Goal: Task Accomplishment & Management: Manage account settings

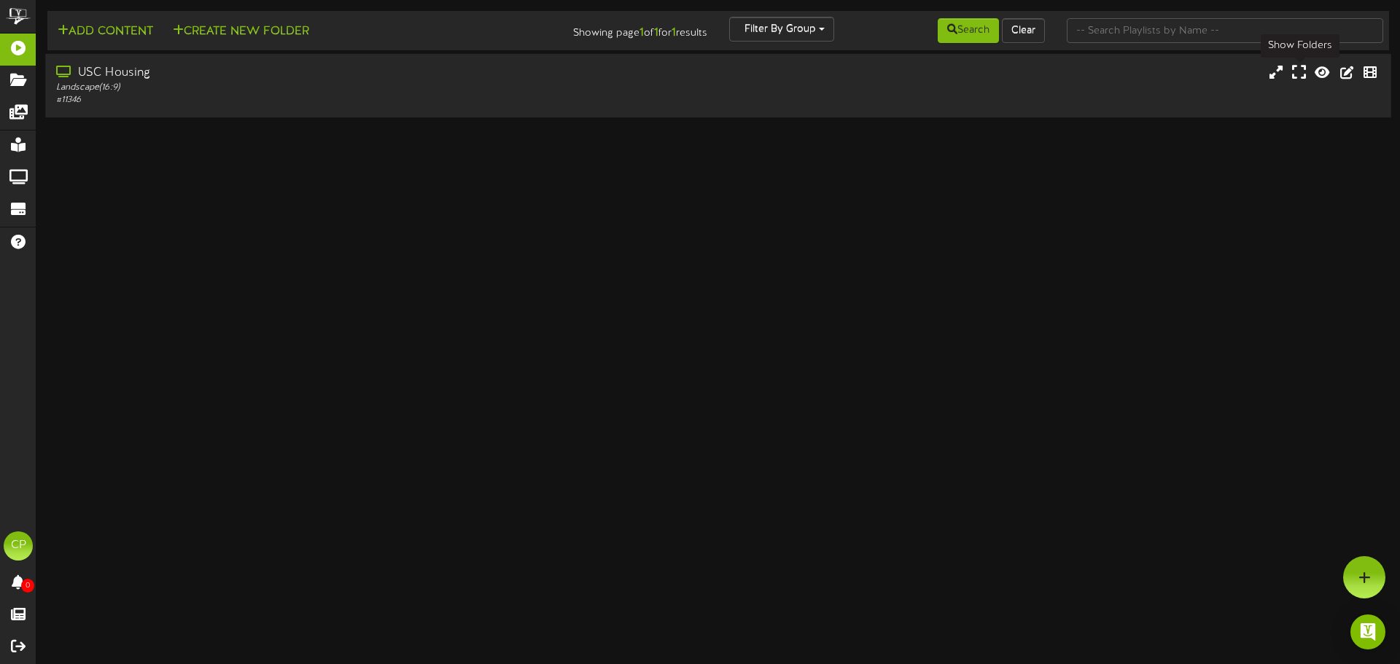
click at [1303, 74] on icon at bounding box center [1299, 72] width 14 height 16
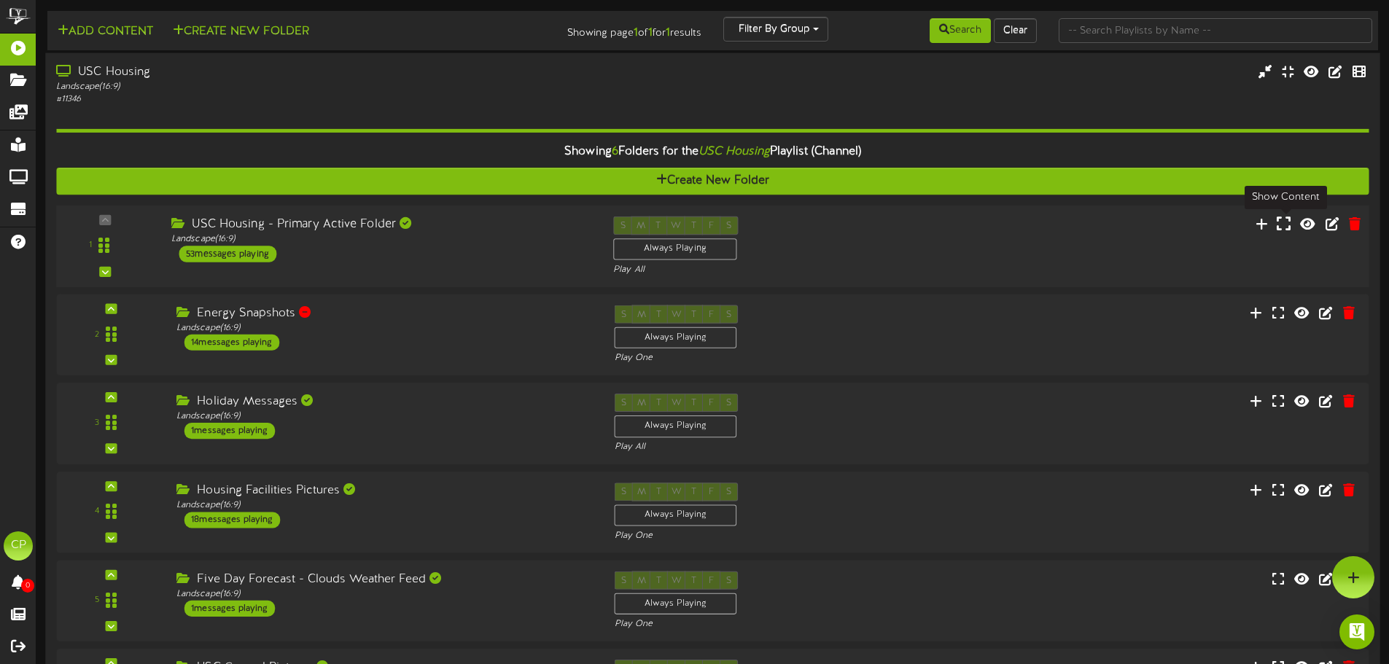
click at [1284, 229] on icon at bounding box center [1284, 223] width 14 height 16
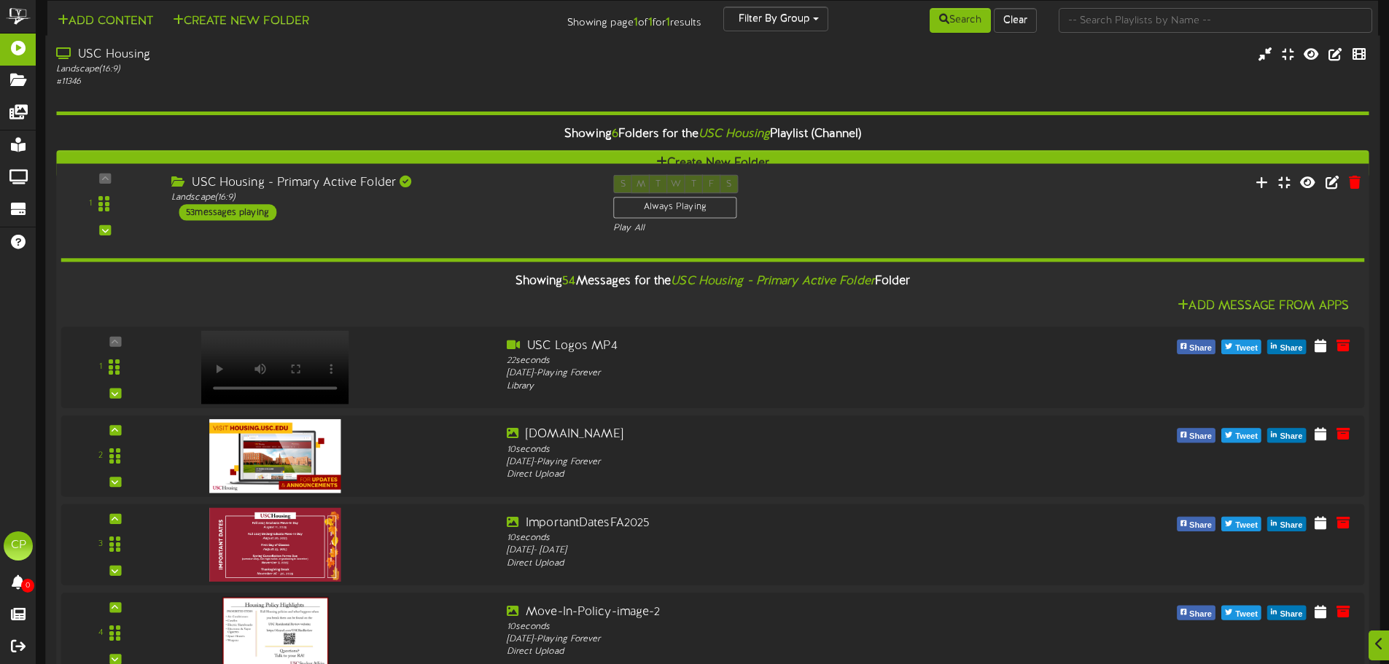
scroll to position [3428, 0]
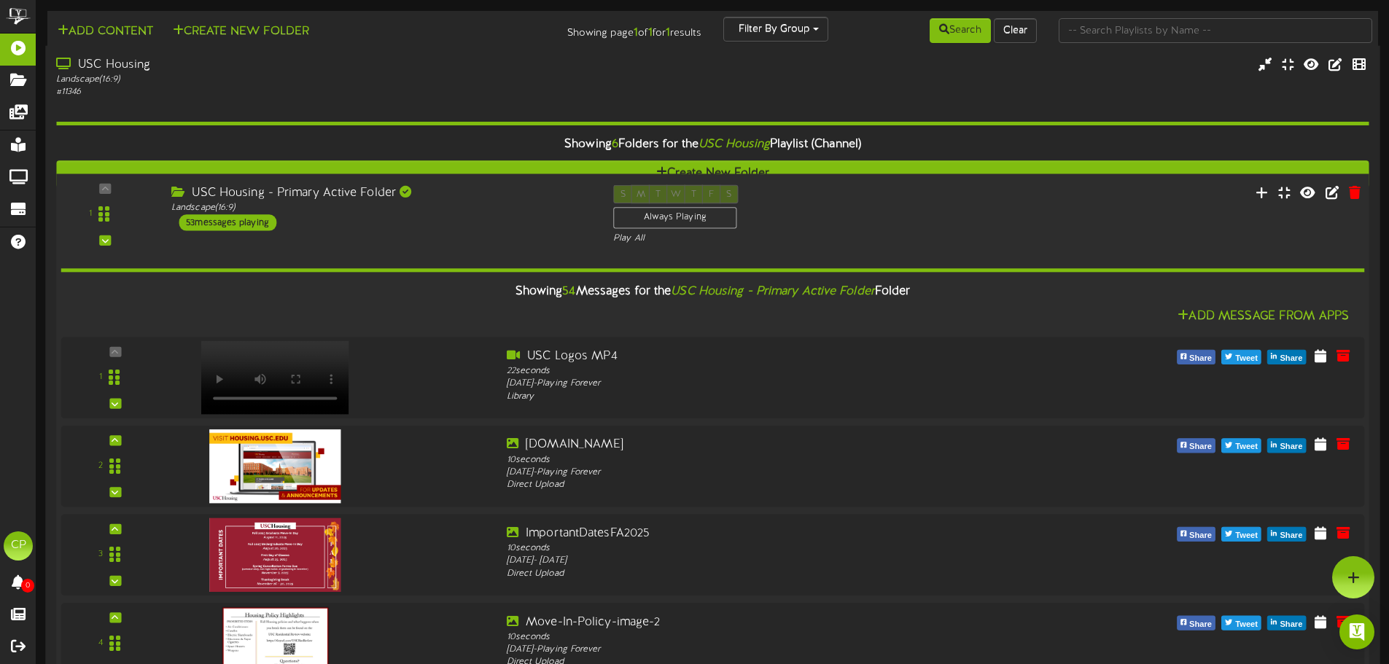
scroll to position [729, 0]
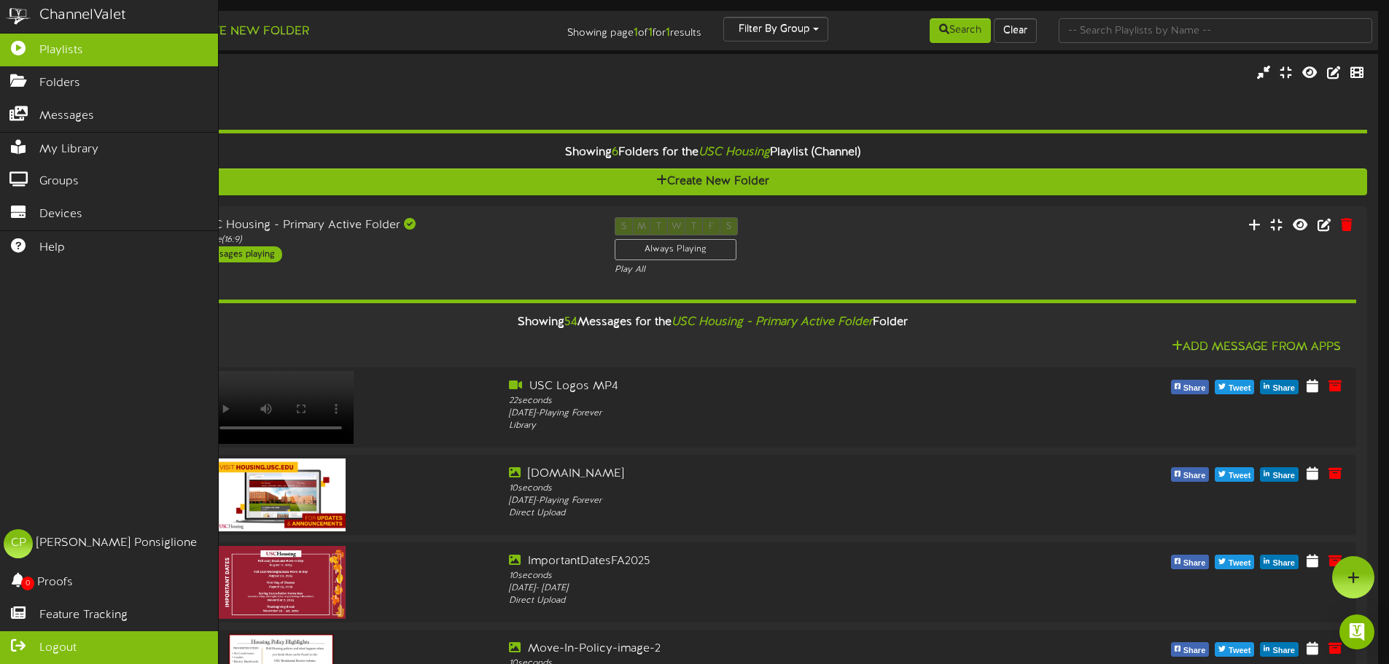
click at [54, 645] on span "Logout" at bounding box center [57, 648] width 37 height 17
